Goal: Task Accomplishment & Management: Manage account settings

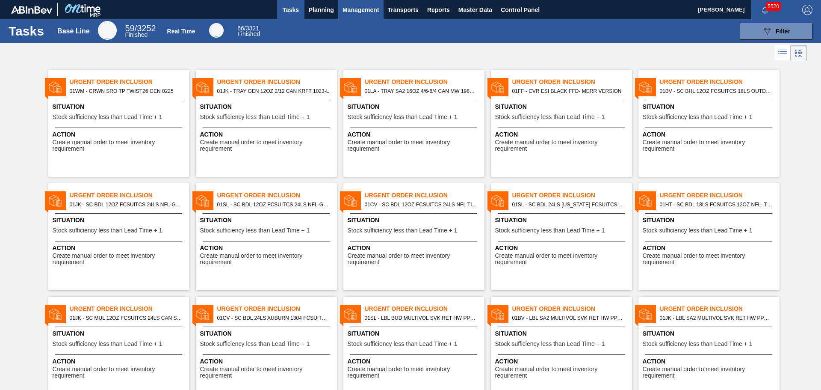
click at [363, 5] on span "Management" at bounding box center [361, 10] width 37 height 10
click at [366, 42] on li "Critical Items" at bounding box center [360, 43] width 58 height 14
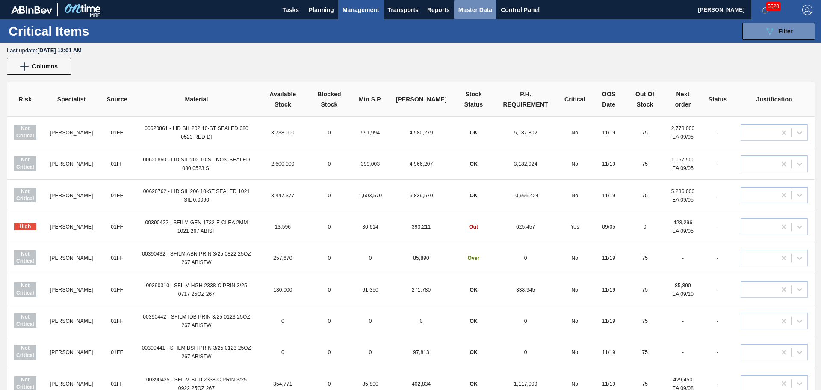
click at [474, 13] on span "Master Data" at bounding box center [476, 10] width 34 height 10
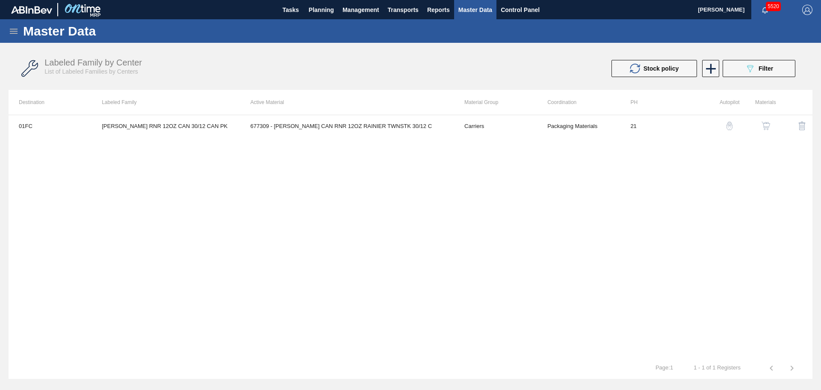
click at [16, 32] on icon at bounding box center [14, 31] width 10 height 10
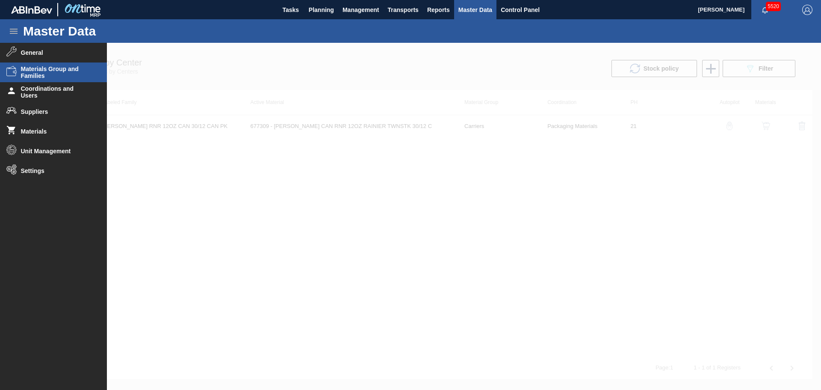
click at [51, 68] on span "Materials Group and Families" at bounding box center [56, 72] width 71 height 14
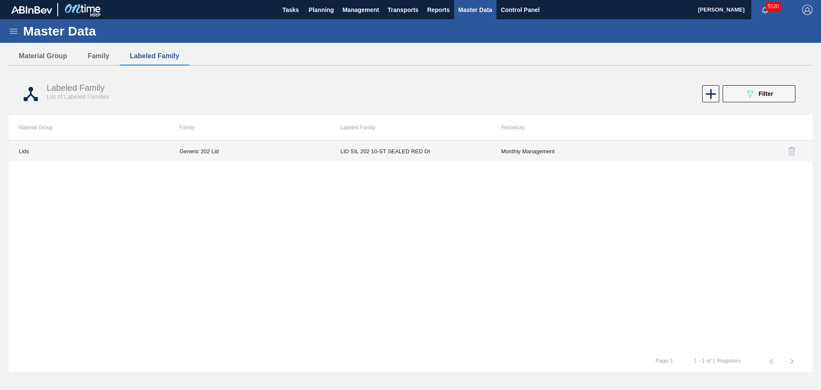
click at [198, 152] on td "Generic 202 Lid" at bounding box center [249, 150] width 161 height 21
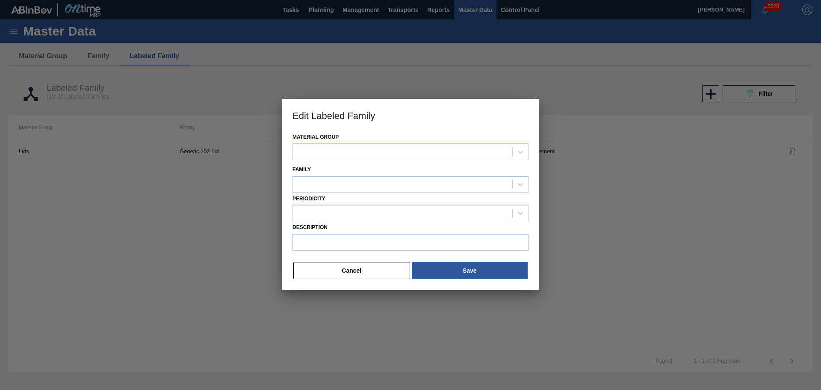
type input "LID SIL 202 10-ST SEALED RED DI"
click at [380, 269] on button "Cancel" at bounding box center [351, 270] width 117 height 17
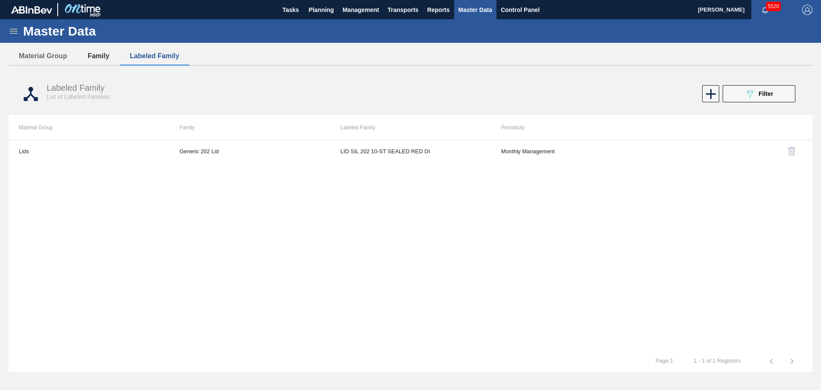
click at [108, 56] on button "Family" at bounding box center [98, 56] width 42 height 18
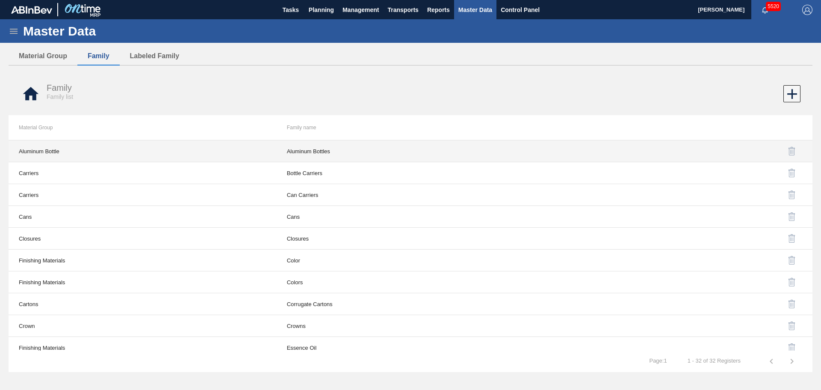
click at [347, 159] on td "Aluminum Bottles" at bounding box center [411, 151] width 268 height 22
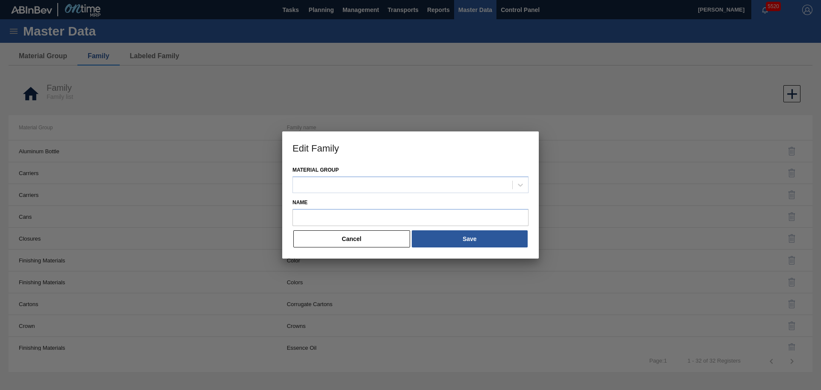
type input "Aluminum Bottles"
click at [376, 236] on button "Cancel" at bounding box center [351, 238] width 117 height 17
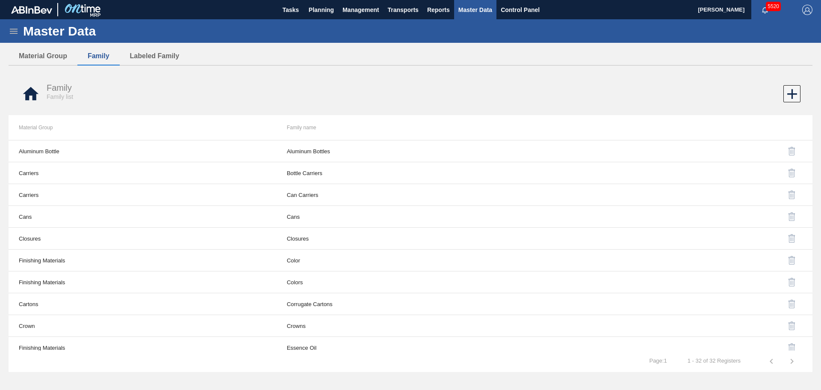
click at [9, 27] on icon at bounding box center [14, 31] width 10 height 10
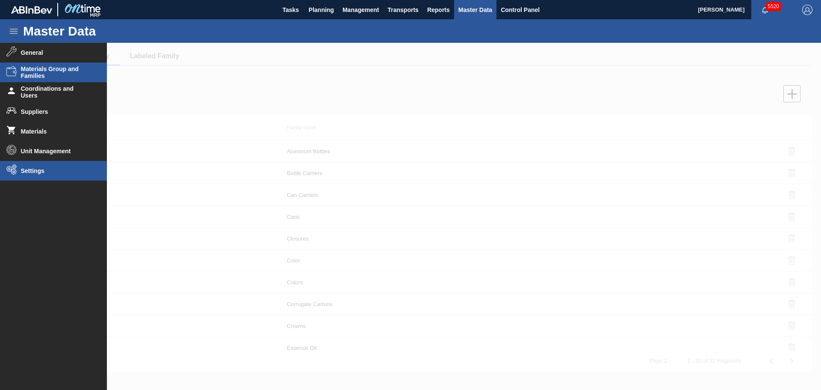
click at [30, 168] on span "Settings" at bounding box center [56, 170] width 71 height 7
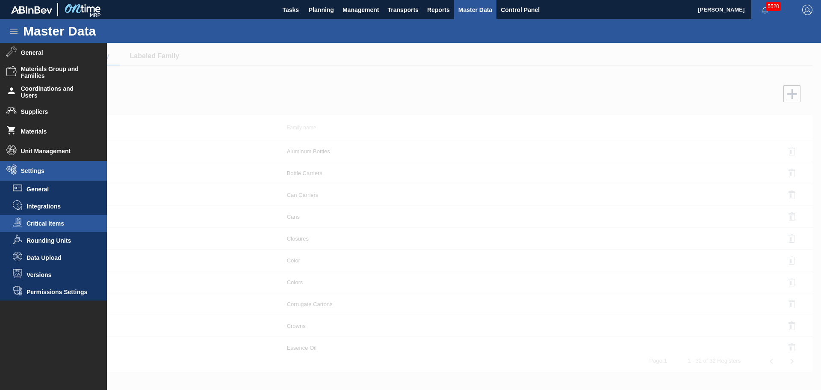
click at [58, 224] on span "Critical Items" at bounding box center [60, 223] width 66 height 7
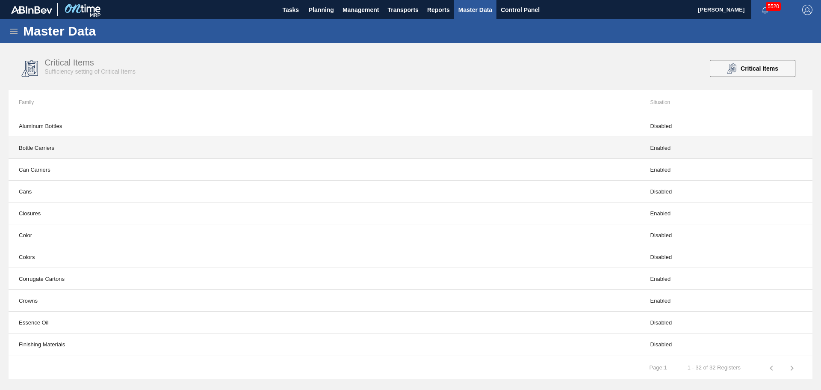
click at [69, 151] on td "Bottle Carriers" at bounding box center [325, 148] width 632 height 22
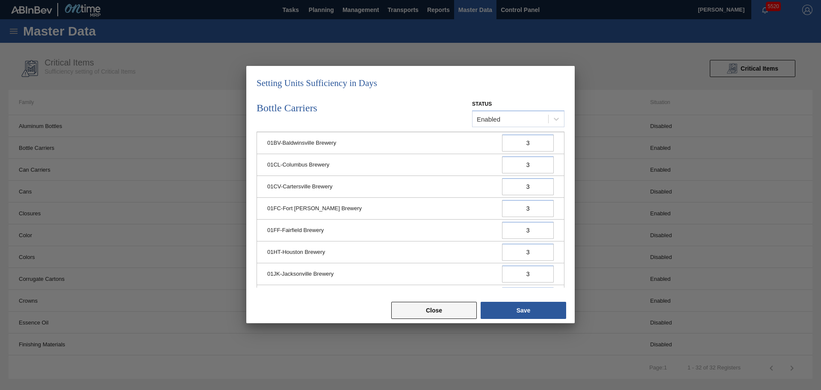
click at [426, 317] on button "Close" at bounding box center [434, 310] width 86 height 17
